Goal: Task Accomplishment & Management: Use online tool/utility

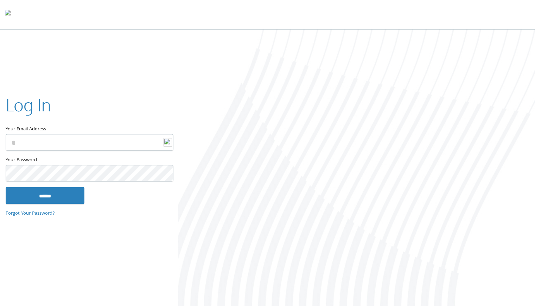
click at [133, 137] on input "Your Email Address" at bounding box center [90, 142] width 168 height 17
click at [126, 142] on input "Your Email Address" at bounding box center [90, 142] width 168 height 17
click at [173, 142] on nordpass-icon at bounding box center [173, 143] width 0 height 6
click at [124, 141] on input "Your Email Address" at bounding box center [90, 142] width 168 height 17
click at [173, 144] on nordpass-icon at bounding box center [173, 143] width 0 height 6
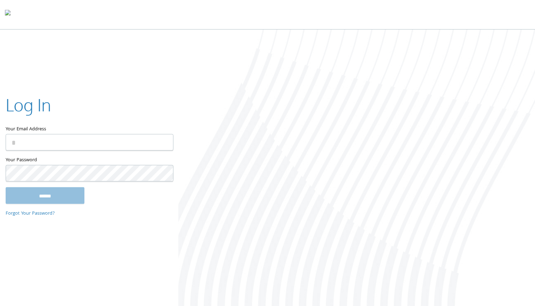
click at [173, 144] on nordpass-icon at bounding box center [173, 143] width 0 height 6
click at [144, 144] on input "Your Email Address" at bounding box center [90, 142] width 168 height 17
type input "**********"
click at [173, 175] on nordpass-icon at bounding box center [173, 173] width 0 height 6
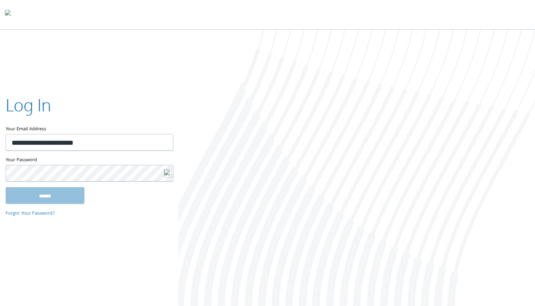
click at [0, 306] on nordpass-autofill-portal at bounding box center [0, 308] width 0 height 0
click at [31, 200] on input "******" at bounding box center [45, 195] width 79 height 17
